Goal: Task Accomplishment & Management: Manage account settings

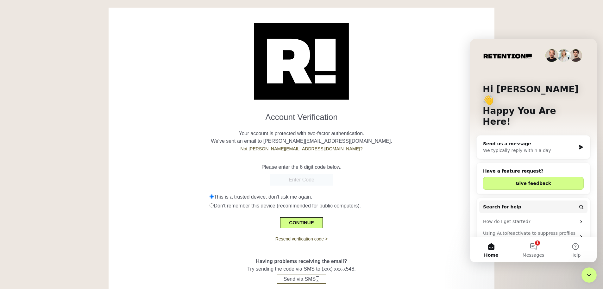
click at [590, 270] on div "Close Intercom Messenger" at bounding box center [589, 274] width 15 height 15
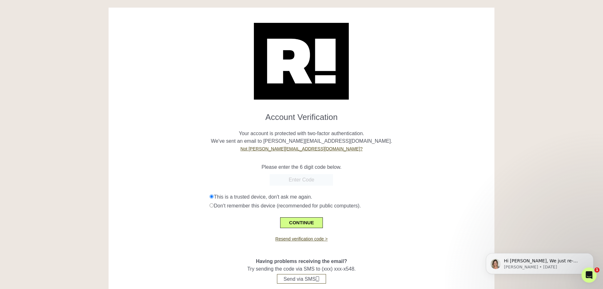
click at [311, 182] on input "text" at bounding box center [301, 179] width 63 height 11
type input "108601"
click at [305, 223] on button "CONTINUE" at bounding box center [301, 222] width 42 height 11
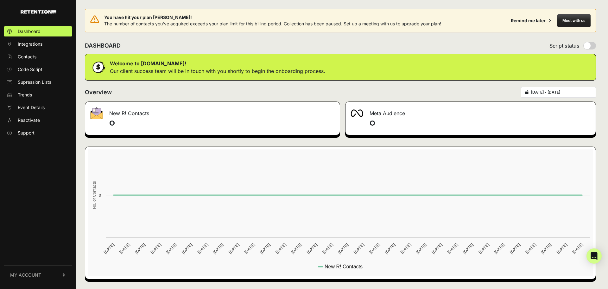
click at [39, 273] on span "MY ACCOUNT" at bounding box center [25, 274] width 31 height 6
click at [37, 265] on span "Subscription" at bounding box center [31, 266] width 26 height 6
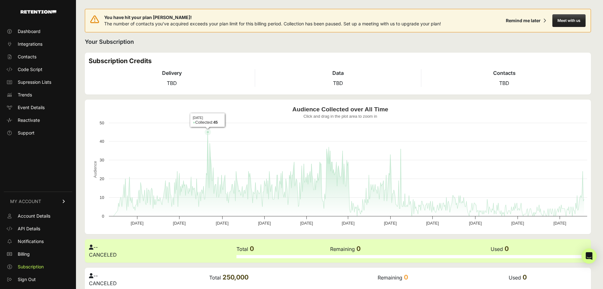
scroll to position [4, 0]
